Goal: Task Accomplishment & Management: Manage account settings

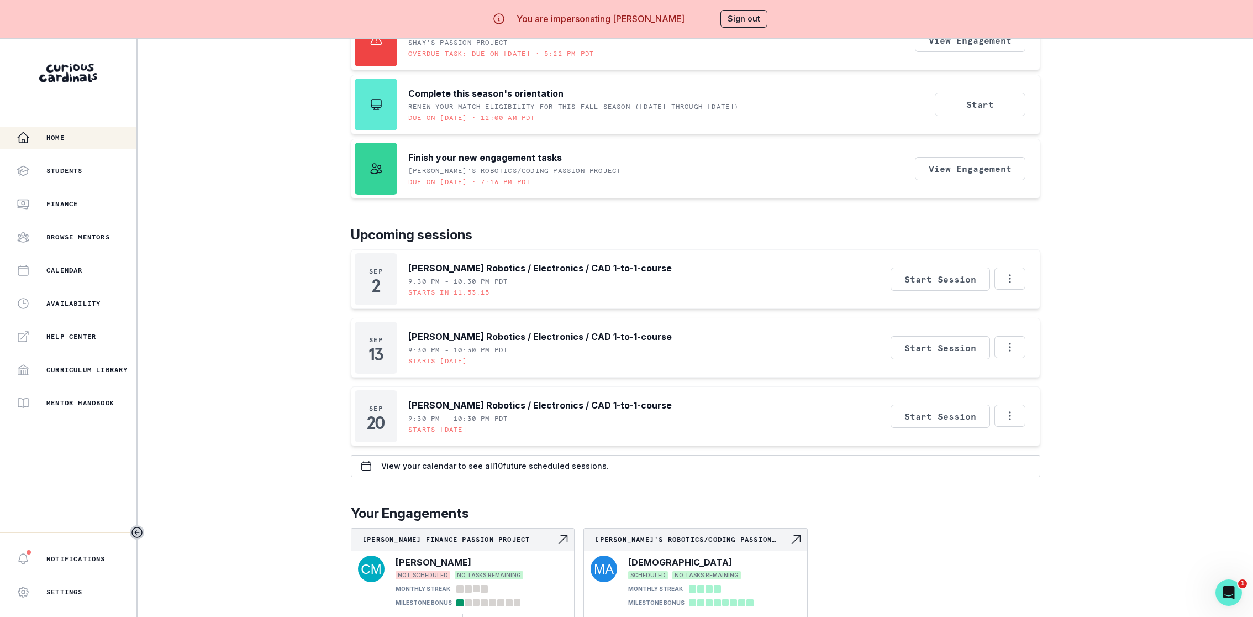
scroll to position [38, 0]
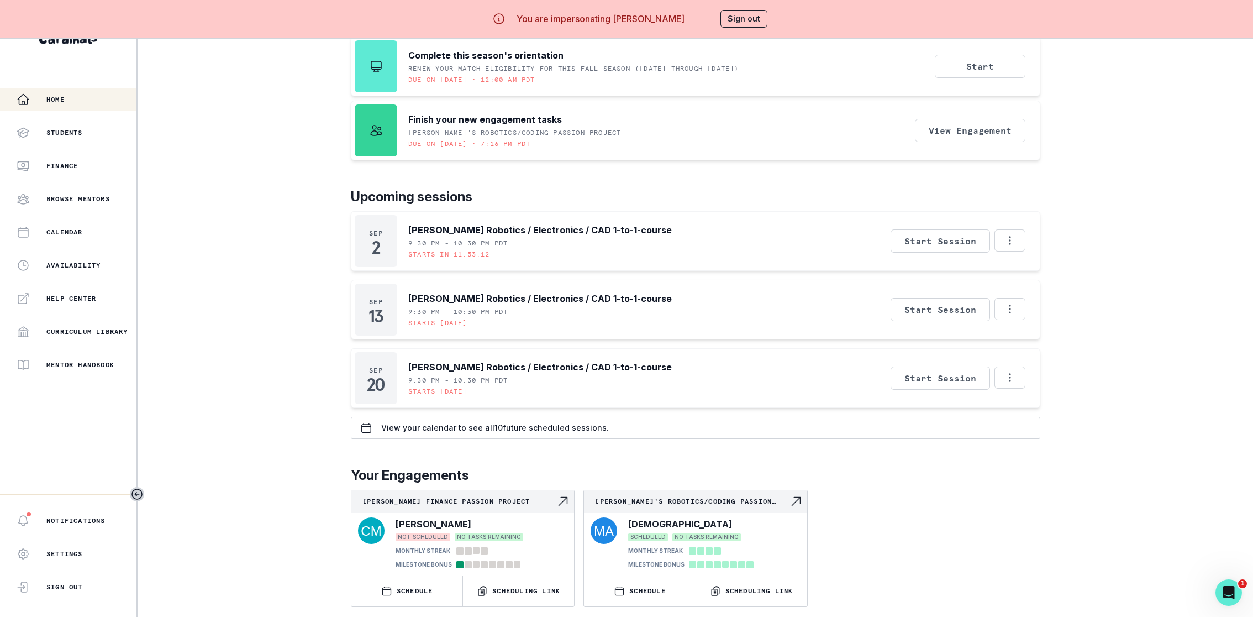
click at [634, 187] on p "Upcoming sessions" at bounding box center [696, 197] width 690 height 20
click at [505, 228] on p "[PERSON_NAME] Robotics / Electronics / CAD 1-to-1-course" at bounding box center [540, 229] width 264 height 13
click at [557, 195] on p "Upcoming sessions" at bounding box center [696, 197] width 690 height 20
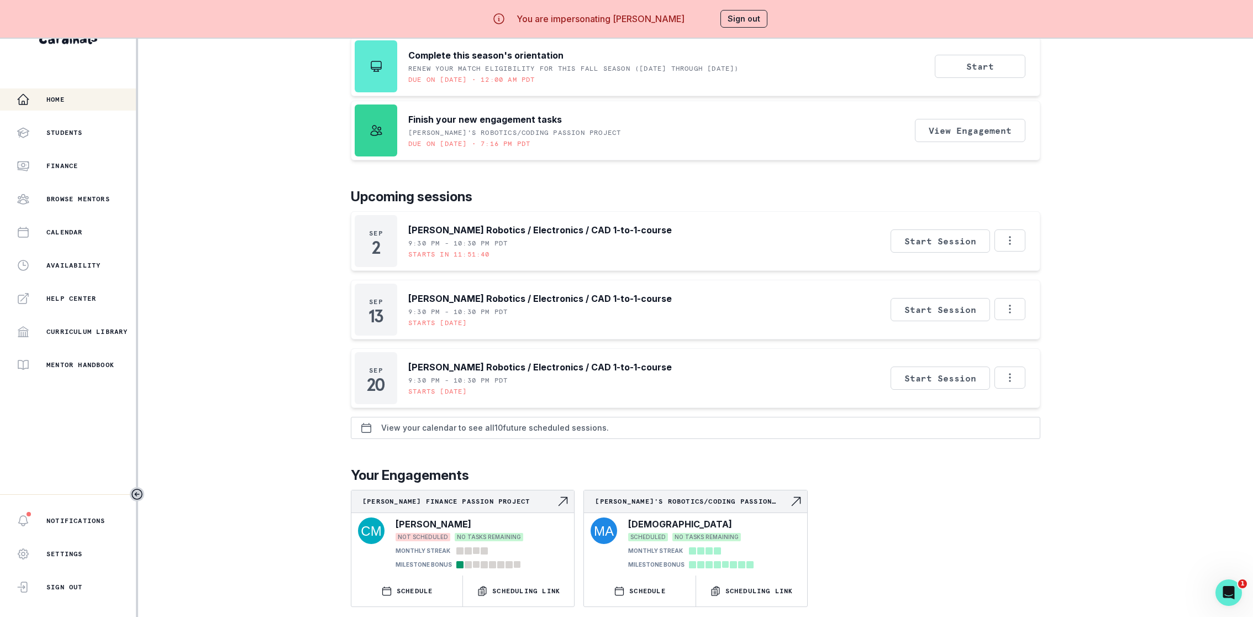
click at [592, 423] on p "View your calendar to see all 10 future scheduled sessions." at bounding box center [495, 427] width 228 height 9
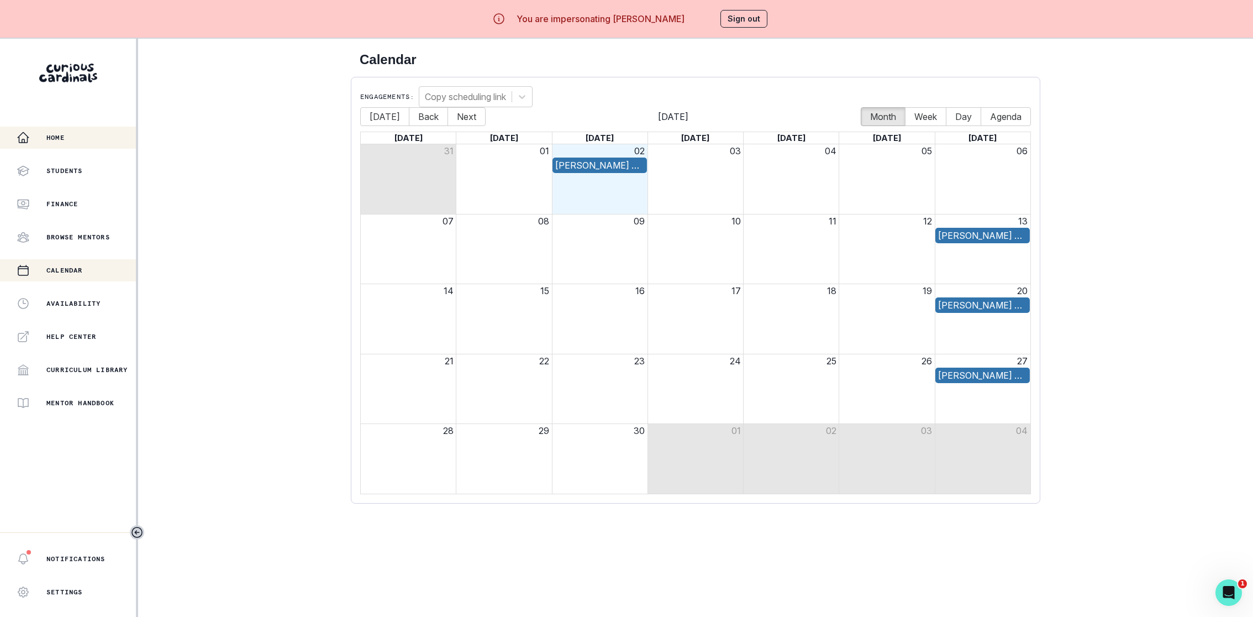
click at [54, 146] on button "Home" at bounding box center [68, 138] width 136 height 22
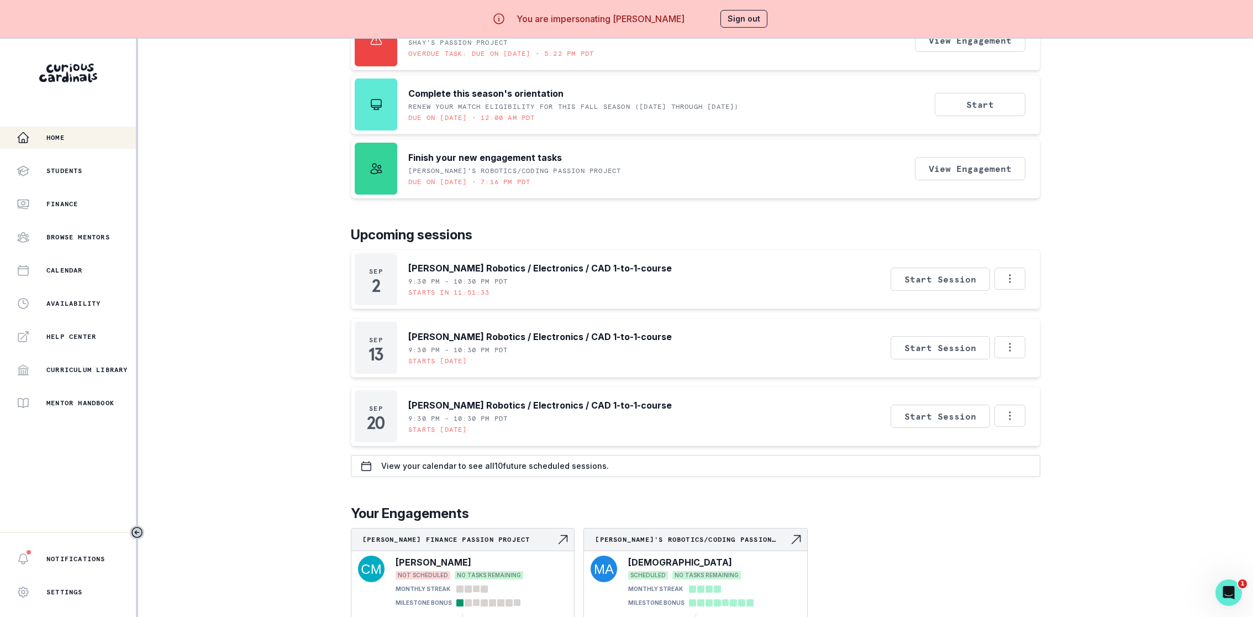
scroll to position [38, 0]
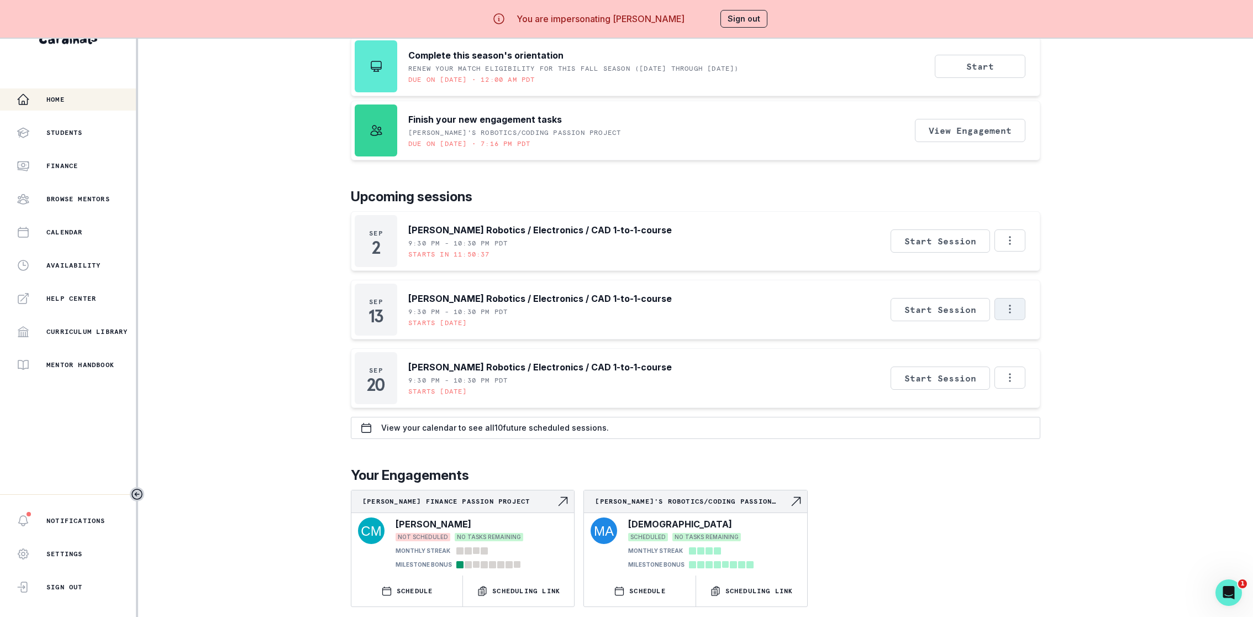
click at [1006, 309] on icon "Options" at bounding box center [1010, 309] width 12 height 12
click at [1073, 375] on button "Cancel Session" at bounding box center [1056, 377] width 123 height 20
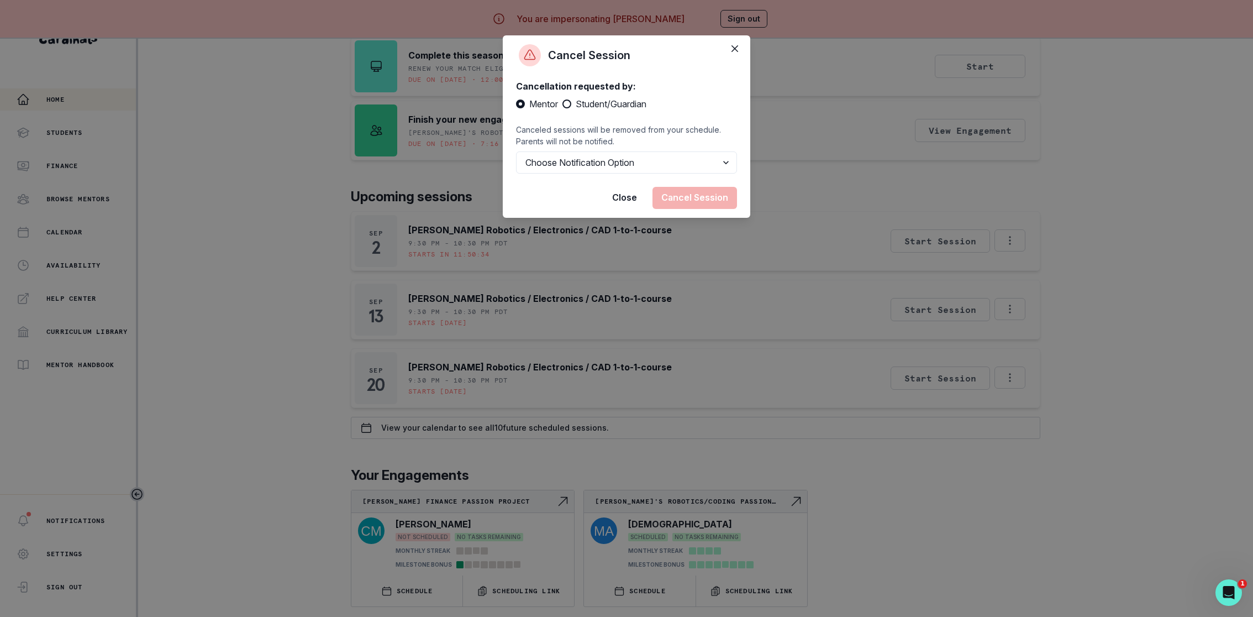
click at [570, 104] on span at bounding box center [567, 103] width 9 height 9
click at [563, 104] on input "Student/Guardian" at bounding box center [562, 104] width 1 height 1
radio input "true"
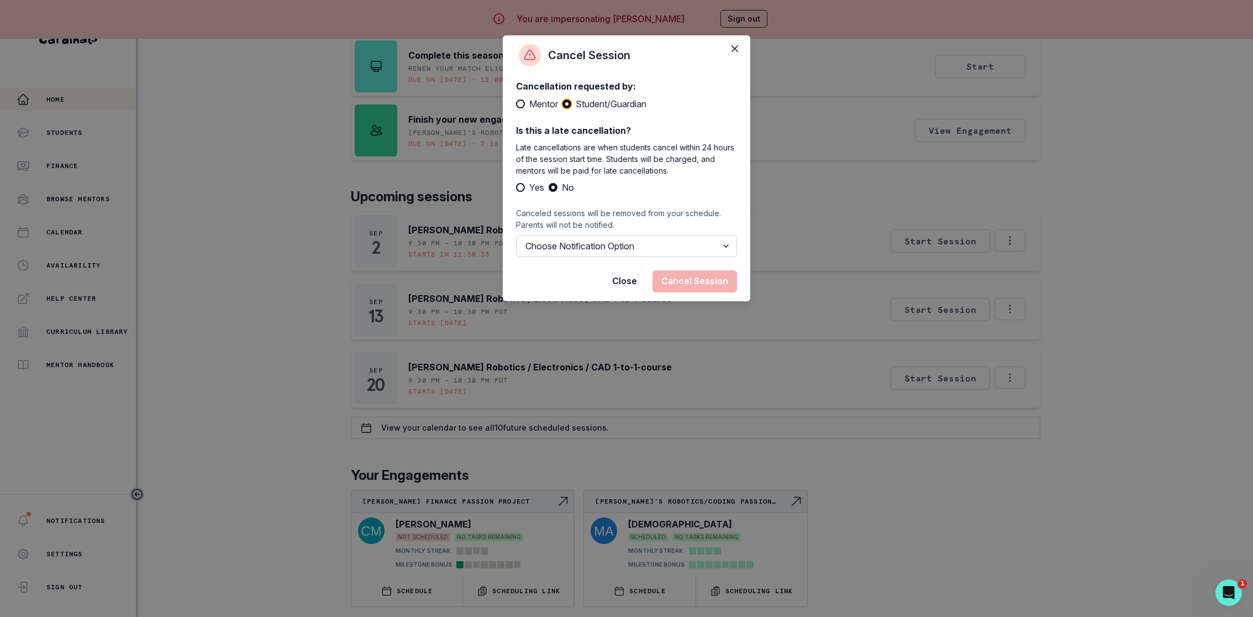
click at [553, 240] on select "Choose Notification Option Notify Family Do Not Notify Family" at bounding box center [626, 246] width 221 height 22
select select "option2"
click at [567, 279] on footer "Close Cancel Session" at bounding box center [627, 281] width 248 height 40
click at [703, 278] on button "Cancel Session" at bounding box center [695, 281] width 85 height 22
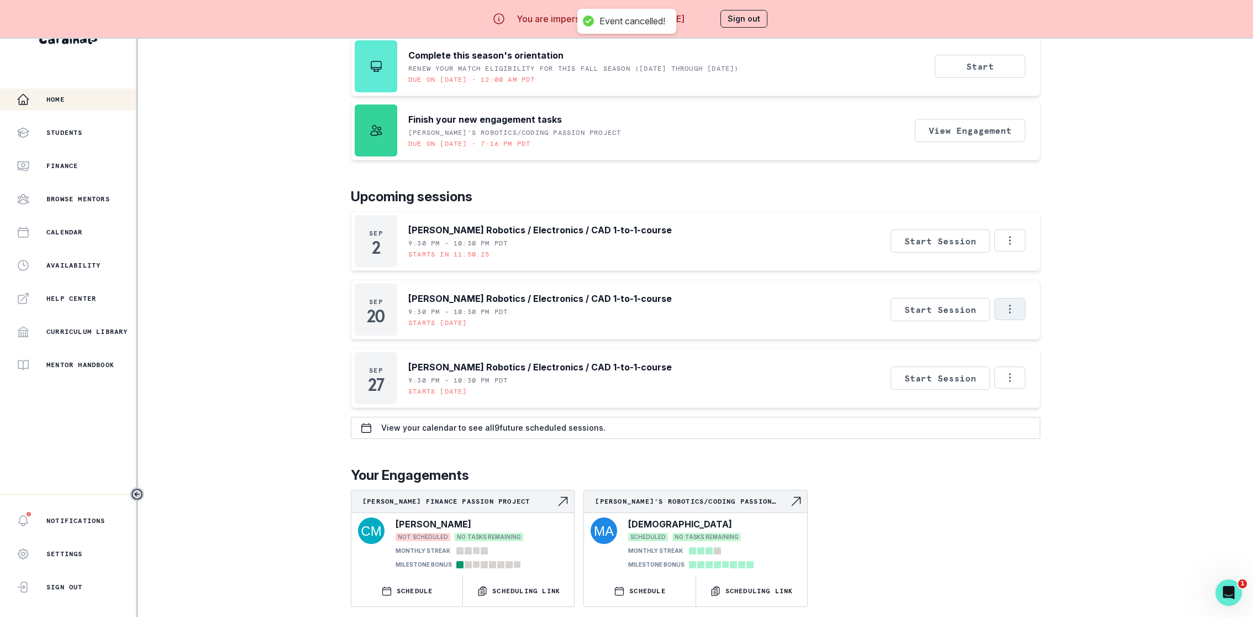
click at [1015, 313] on button "Options" at bounding box center [1010, 309] width 31 height 22
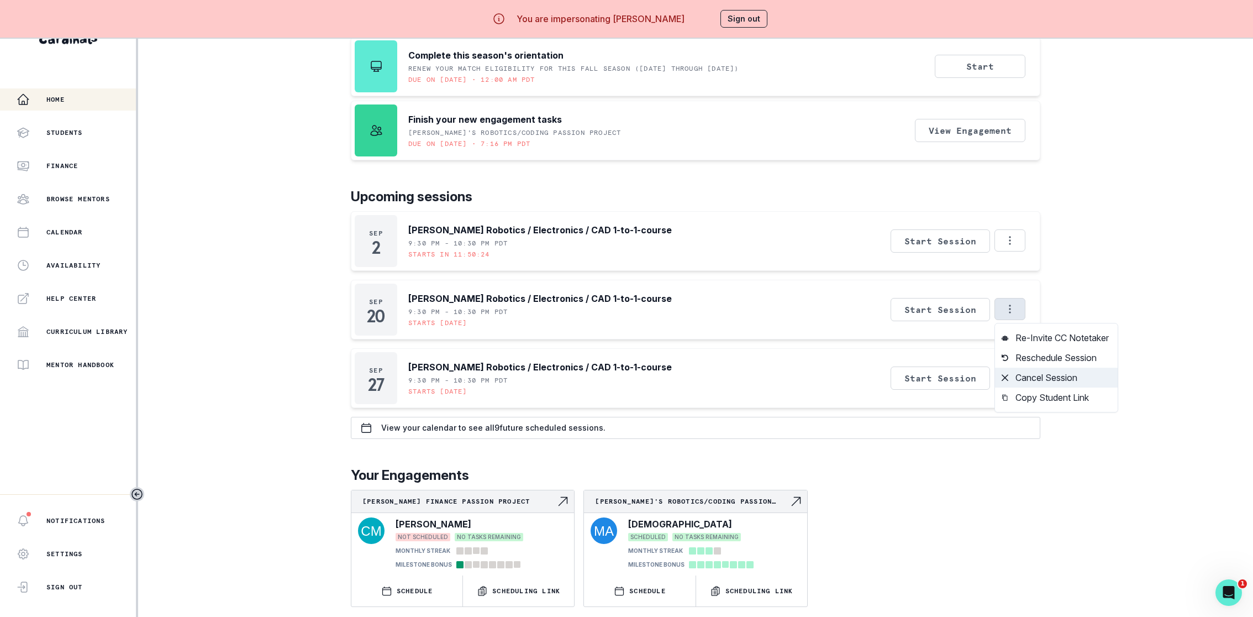
click at [1041, 374] on button "Cancel Session" at bounding box center [1056, 377] width 123 height 20
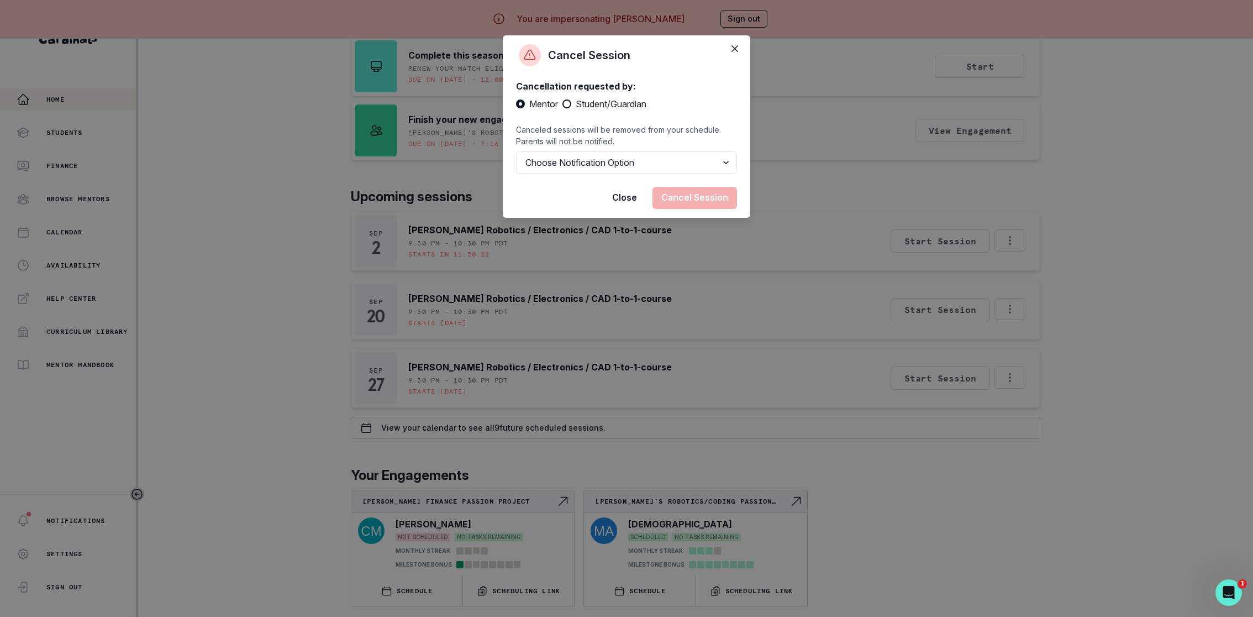
click at [568, 107] on span at bounding box center [567, 103] width 9 height 9
click at [563, 104] on input "Student/Guardian" at bounding box center [562, 104] width 1 height 1
radio input "true"
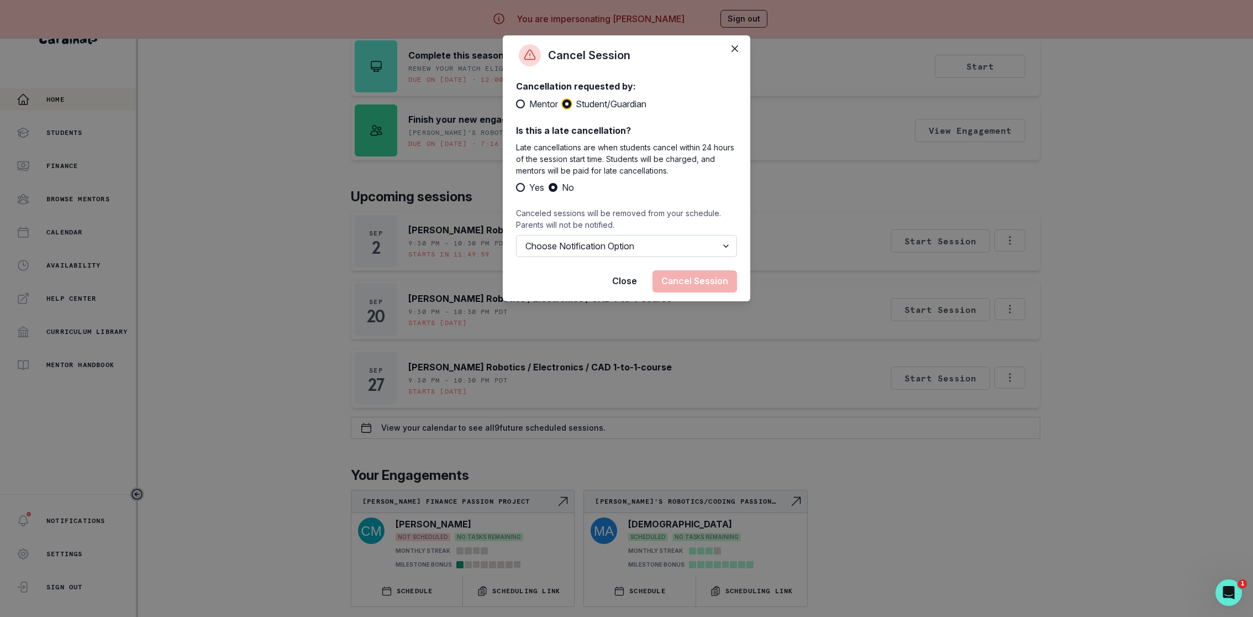
click at [588, 248] on select "Choose Notification Option Notify Family Do Not Notify Family" at bounding box center [626, 246] width 221 height 22
select select "option2"
click at [676, 278] on button "Cancel Session" at bounding box center [695, 281] width 85 height 22
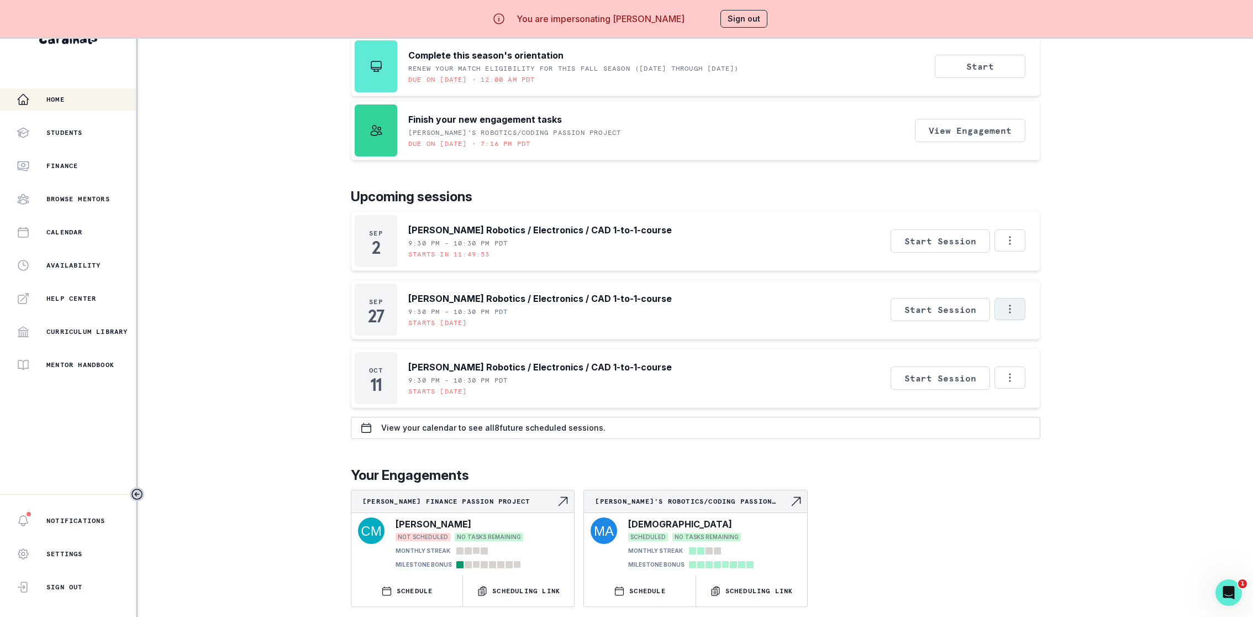
click at [1003, 307] on button "Options" at bounding box center [1010, 309] width 31 height 22
click at [1029, 374] on button "Cancel Session" at bounding box center [1056, 377] width 123 height 20
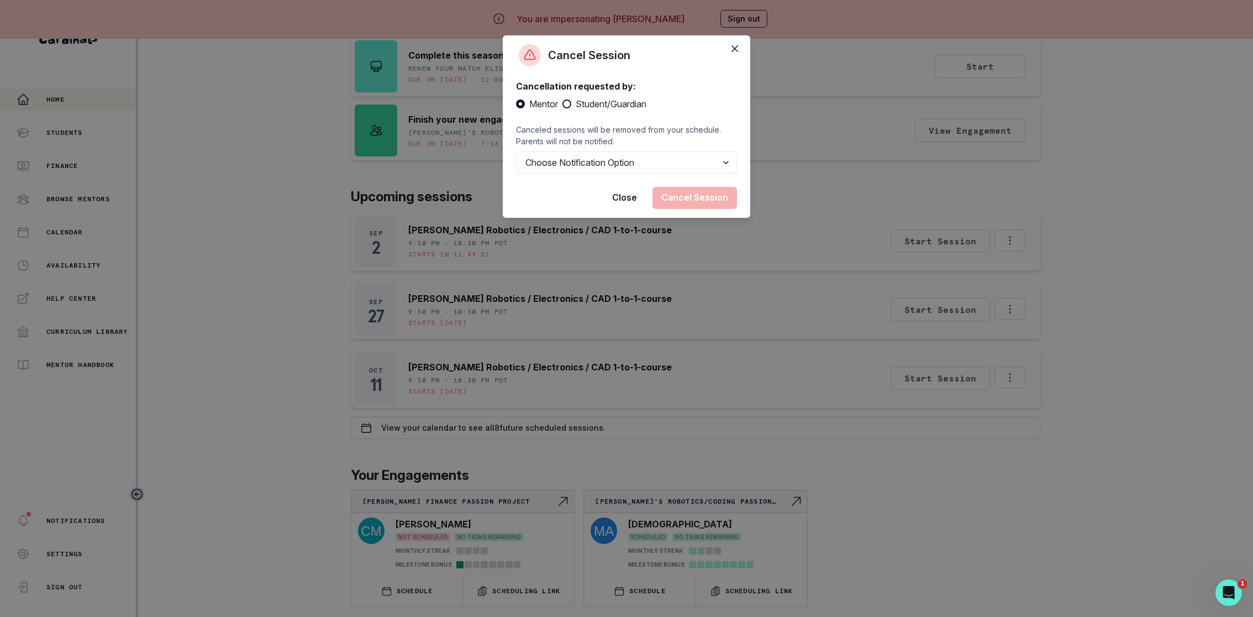
click at [579, 99] on span "Student/Guardian" at bounding box center [611, 103] width 71 height 13
click at [563, 104] on input "Student/Guardian" at bounding box center [562, 104] width 1 height 1
radio input "true"
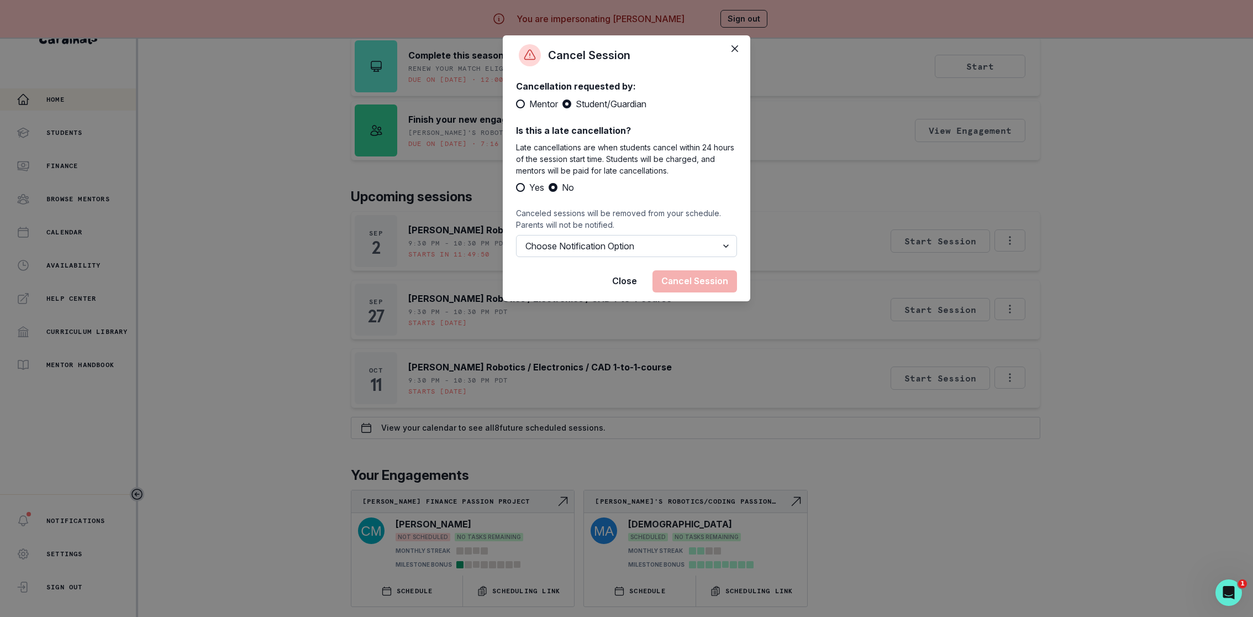
click at [569, 253] on select "Choose Notification Option Notify Family Do Not Notify Family" at bounding box center [626, 246] width 221 height 22
select select "option2"
click at [542, 276] on footer "Close Cancel Session" at bounding box center [627, 281] width 248 height 40
click at [707, 282] on button "Cancel Session" at bounding box center [695, 281] width 85 height 22
